Goal: Information Seeking & Learning: Learn about a topic

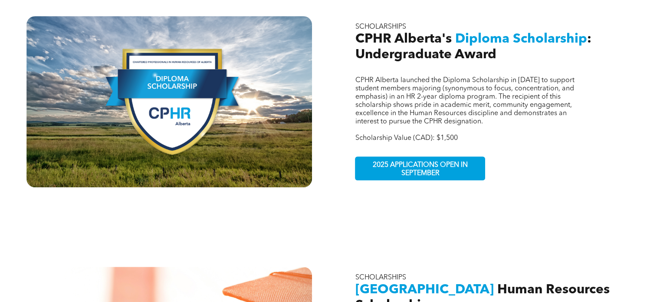
scroll to position [589, 0]
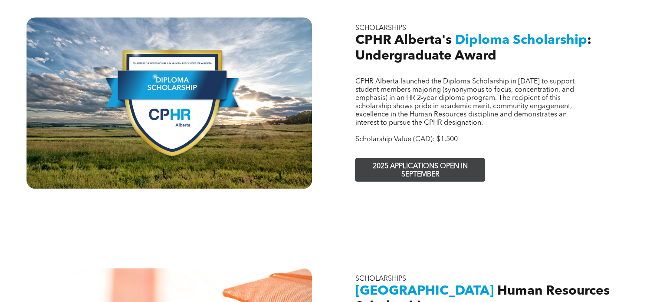
click at [320, 158] on span "2025 APPLICATIONS OPEN IN SEPTEMBER" at bounding box center [420, 170] width 127 height 25
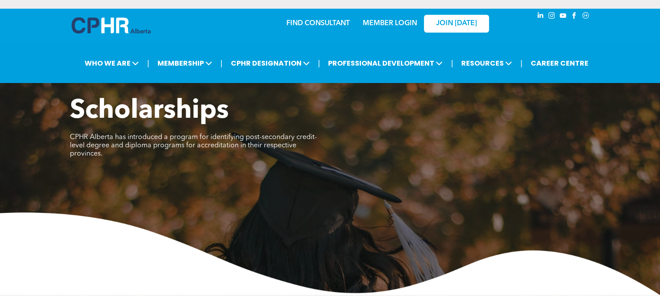
scroll to position [0, 0]
click at [320, 26] on span "JOIN [DATE]" at bounding box center [456, 24] width 41 height 8
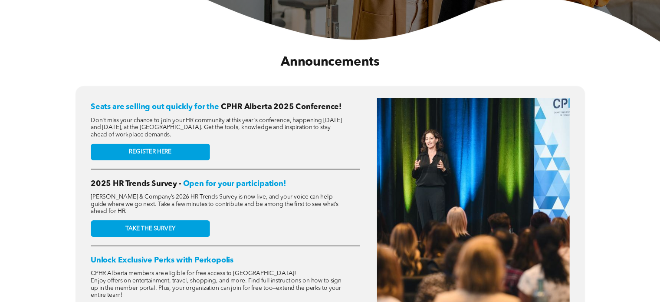
scroll to position [290, 0]
